Goal: Information Seeking & Learning: Find specific page/section

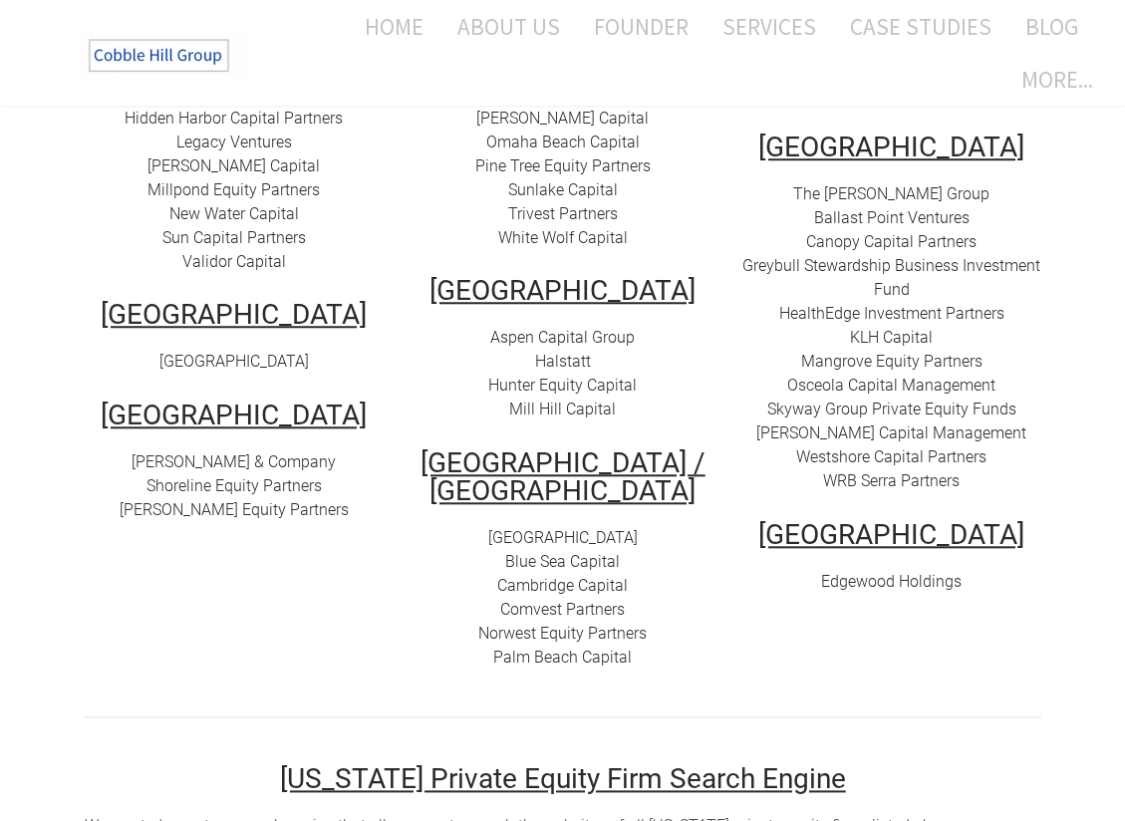
scroll to position [598, 0]
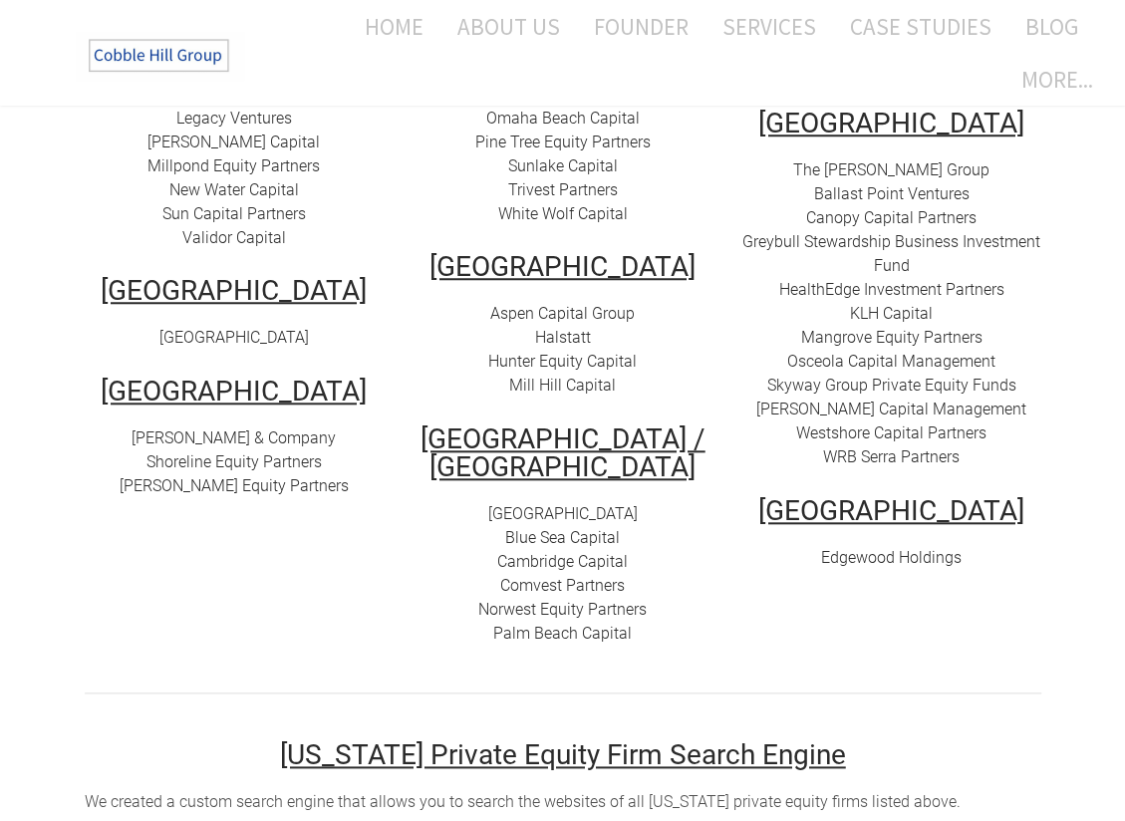
click at [901, 184] on link "Ballast Point Ventures" at bounding box center [891, 193] width 155 height 19
click at [914, 232] on link "Greybull Stewardship Business Investment Fund" at bounding box center [892, 253] width 298 height 43
click at [928, 280] on link "HealthEdge Investment Partners" at bounding box center [891, 289] width 225 height 19
click at [925, 304] on link "KLH Capital" at bounding box center [891, 313] width 83 height 19
click at [921, 328] on link "​Mangrove Equity Partners" at bounding box center [891, 337] width 181 height 19
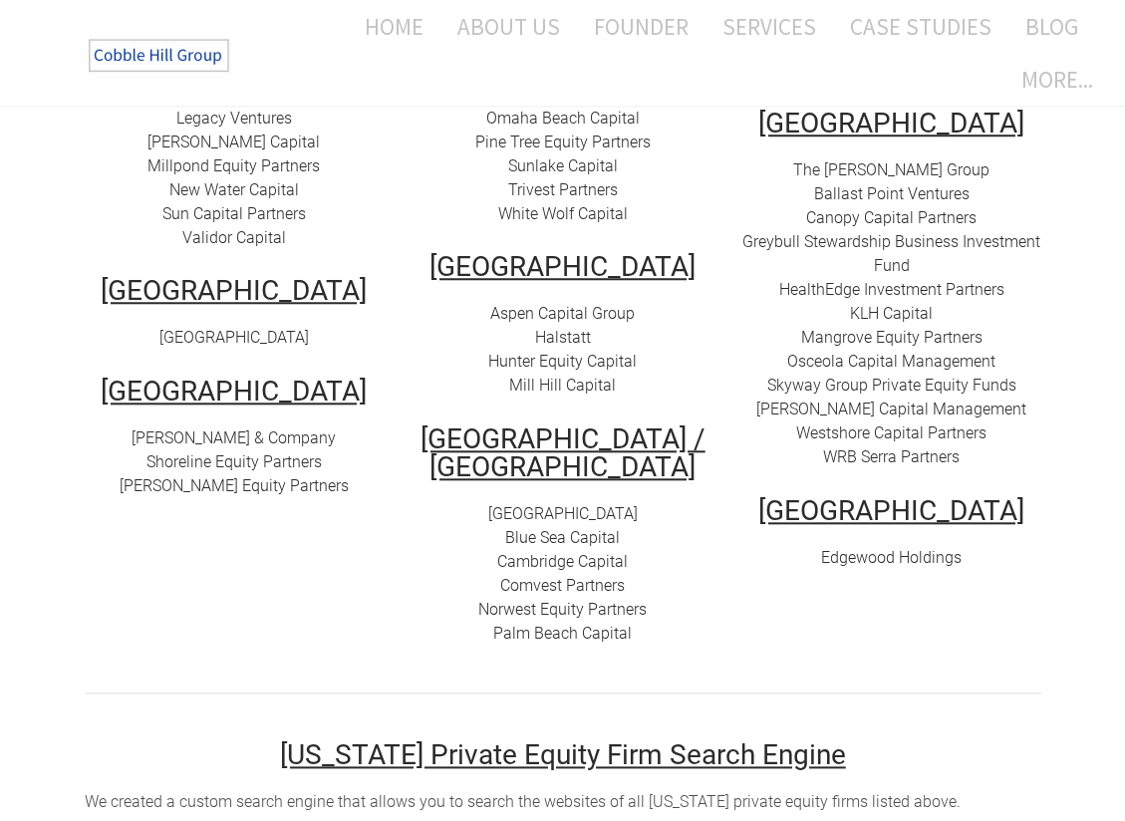
click at [921, 352] on link "Osceola Capital Management" at bounding box center [891, 361] width 208 height 19
click at [920, 376] on link "Skyway Group Private Equity Funds" at bounding box center [891, 385] width 249 height 19
click at [918, 400] on link "[PERSON_NAME] Capital Management" at bounding box center [891, 409] width 270 height 19
click at [905, 424] on link "Westshore Capital Partners" at bounding box center [891, 433] width 190 height 19
click at [909, 448] on link "WRB Serra Partners" at bounding box center [891, 457] width 137 height 19
